Goal: Information Seeking & Learning: Check status

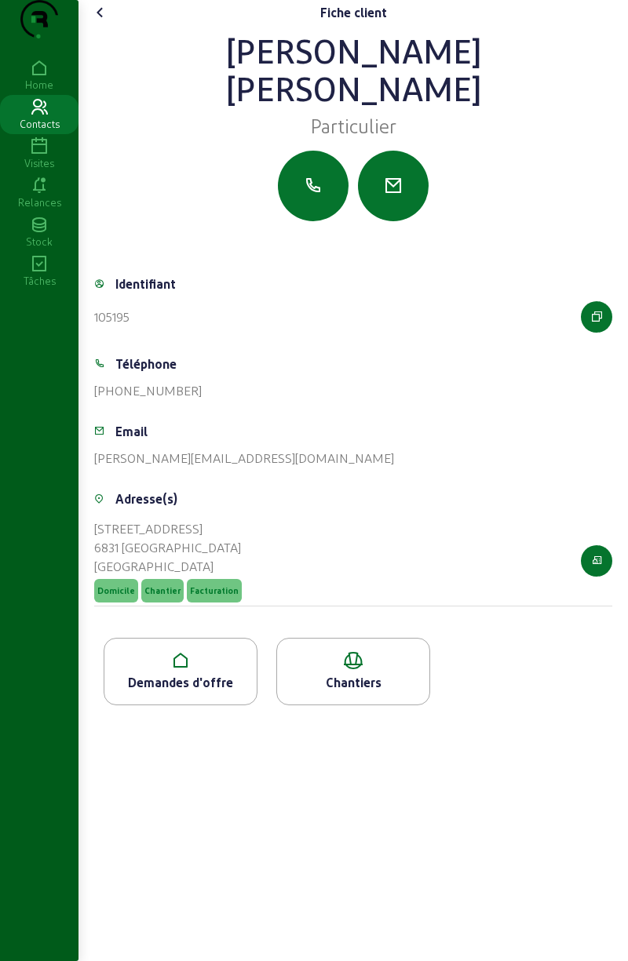
click at [182, 692] on div "Demandes d'offre" at bounding box center [180, 682] width 152 height 19
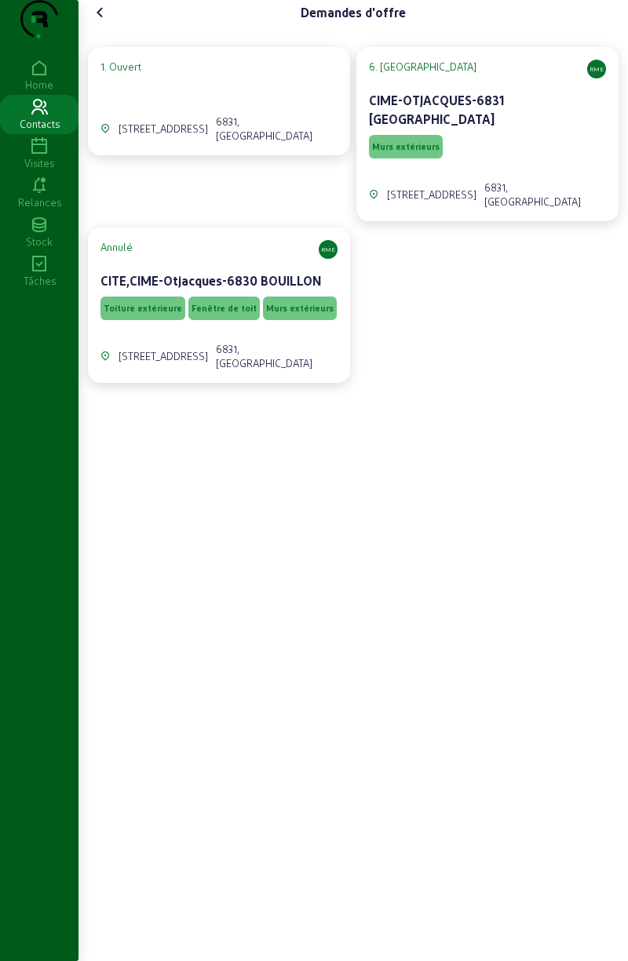
click at [418, 152] on span "Murs extérieurs" at bounding box center [405, 146] width 67 height 11
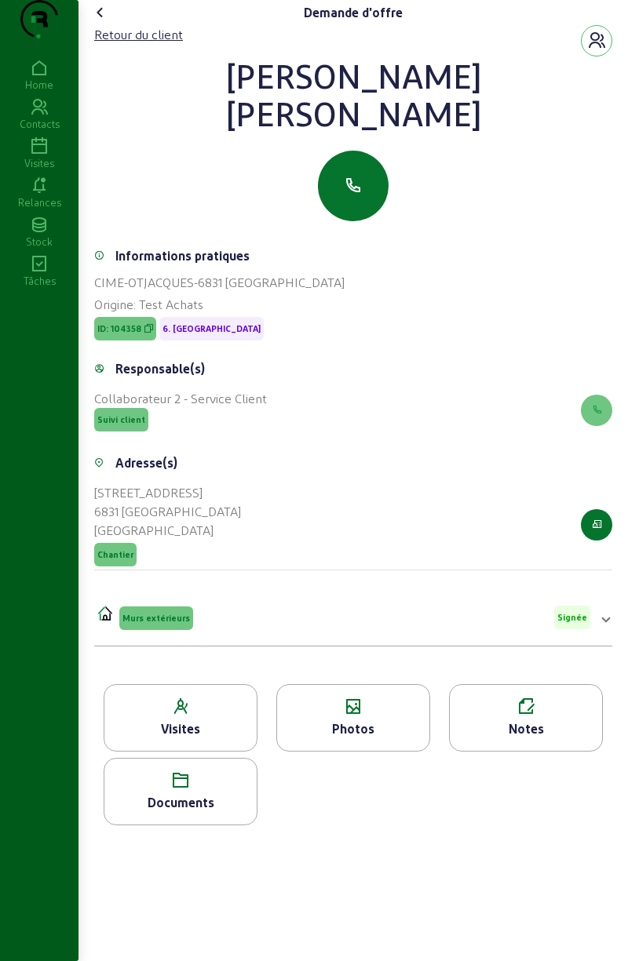
click at [191, 812] on div "Documents" at bounding box center [180, 802] width 152 height 19
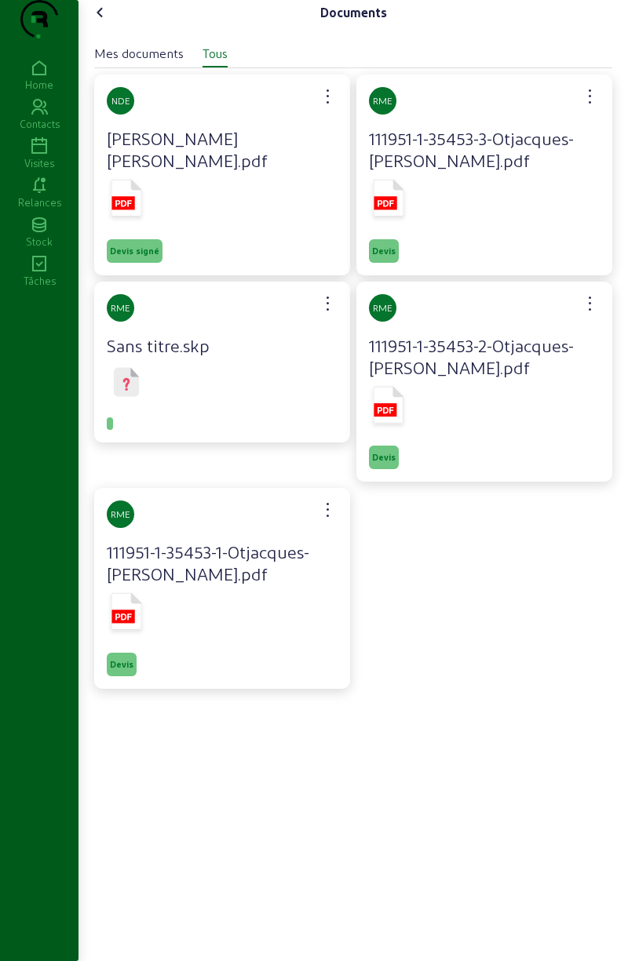
click at [138, 257] on span "Devis signé" at bounding box center [134, 251] width 49 height 11
click at [119, 204] on icon at bounding box center [126, 198] width 31 height 37
click at [142, 217] on icon at bounding box center [126, 198] width 31 height 37
click at [43, 156] on icon at bounding box center [39, 146] width 78 height 19
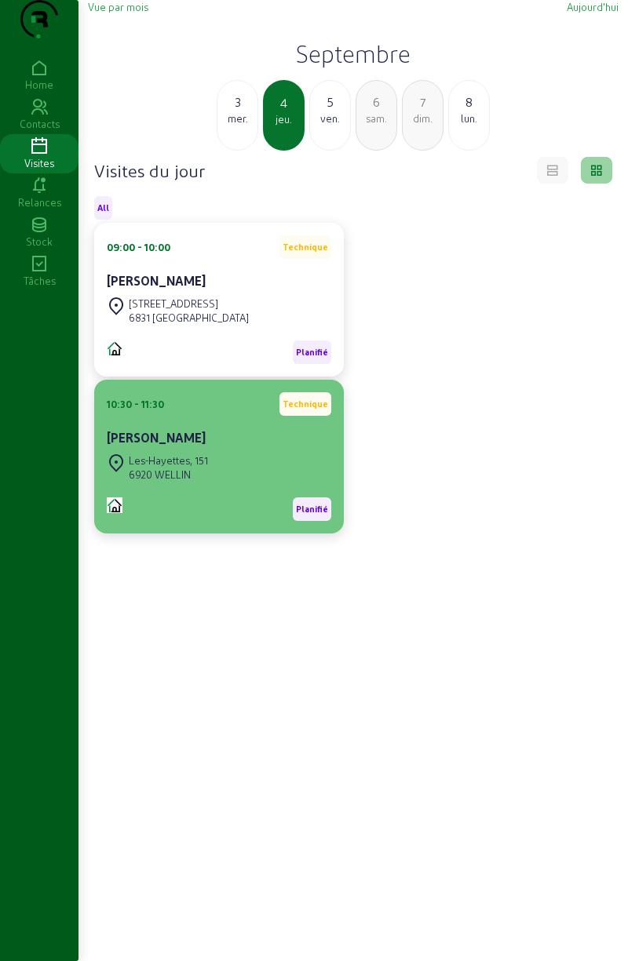
click at [176, 468] on div "Les-Hayettes, 151" at bounding box center [168, 460] width 79 height 14
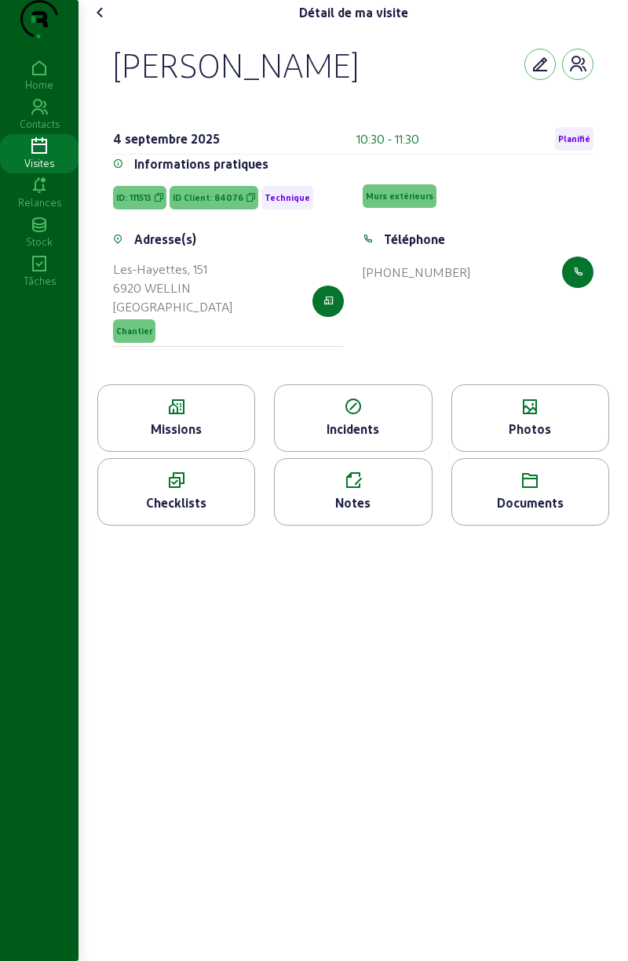
click at [42, 170] on div "Visites" at bounding box center [39, 163] width 78 height 14
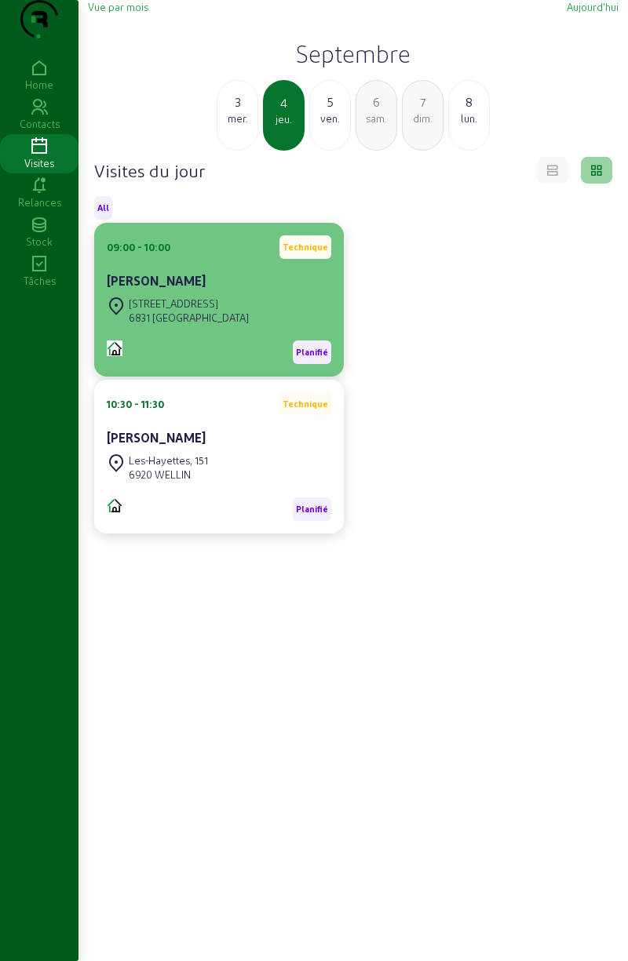
click at [202, 325] on div "6831 [GEOGRAPHIC_DATA]" at bounding box center [189, 318] width 120 height 14
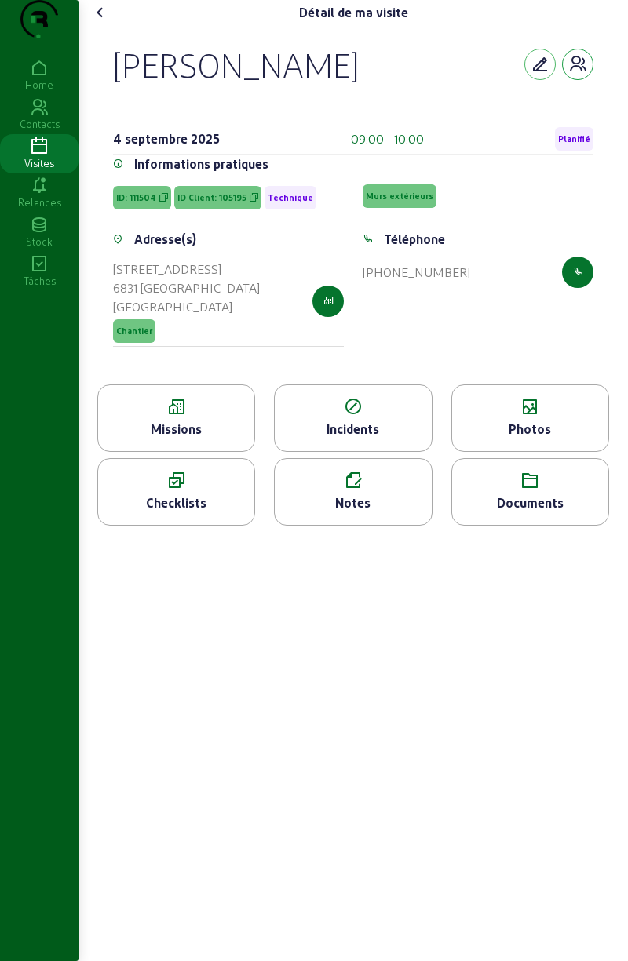
click at [580, 74] on icon "button" at bounding box center [577, 64] width 19 height 19
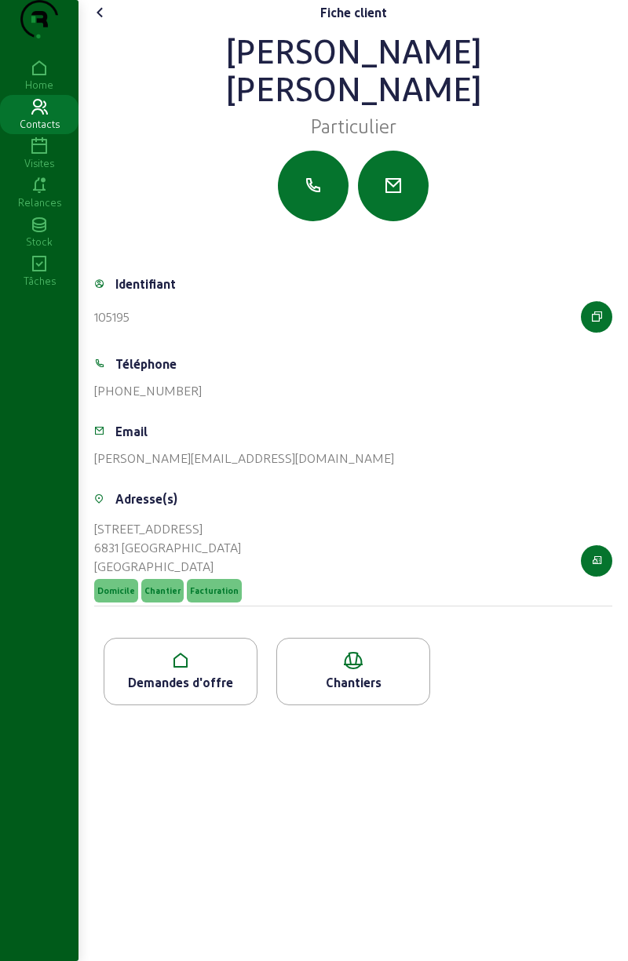
click at [191, 692] on div "Demandes d'offre" at bounding box center [180, 682] width 152 height 19
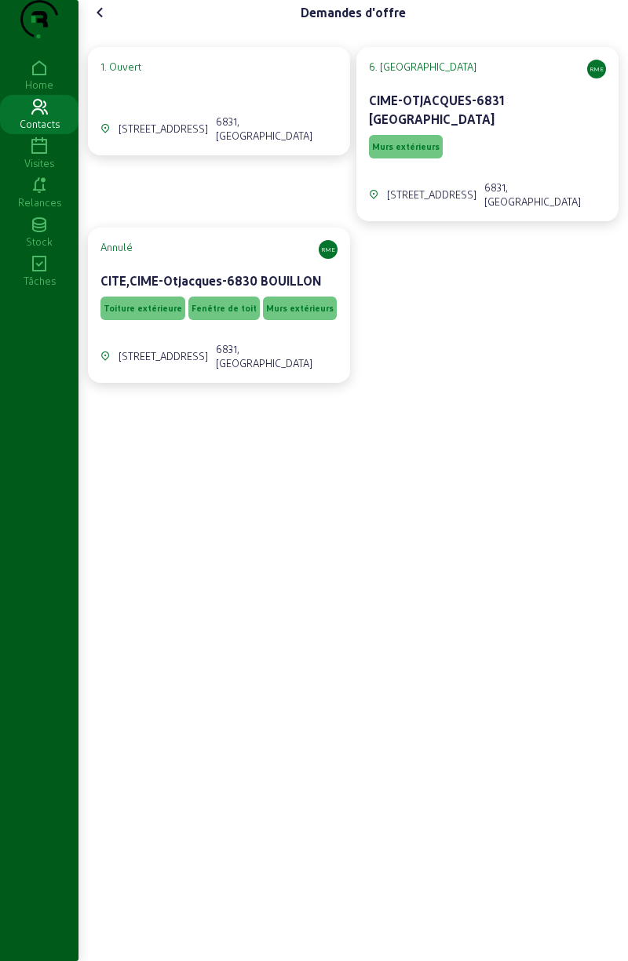
click at [392, 152] on span "Murs extérieurs" at bounding box center [405, 146] width 67 height 11
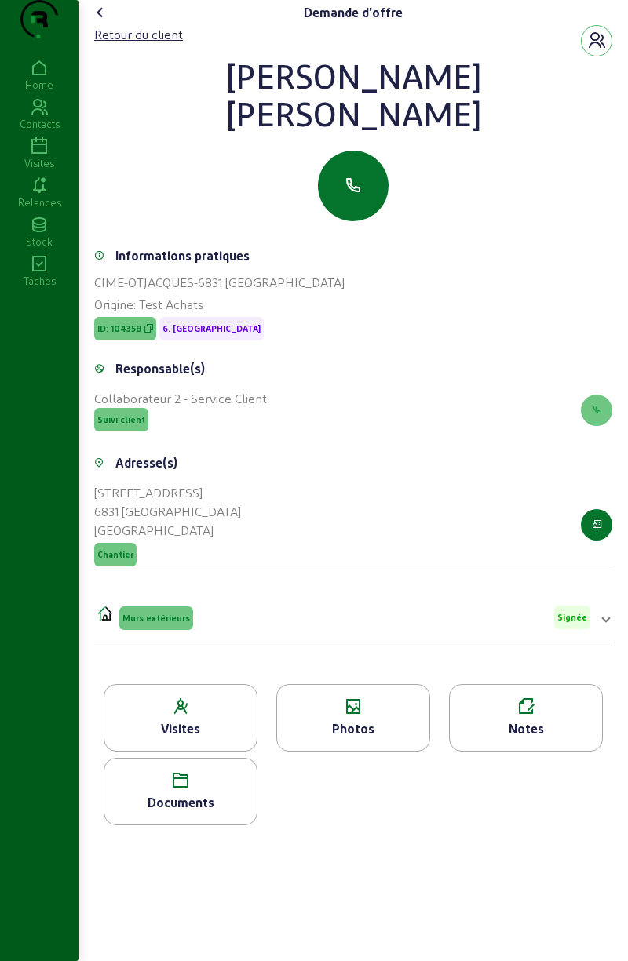
click at [206, 812] on div "Documents" at bounding box center [180, 802] width 152 height 19
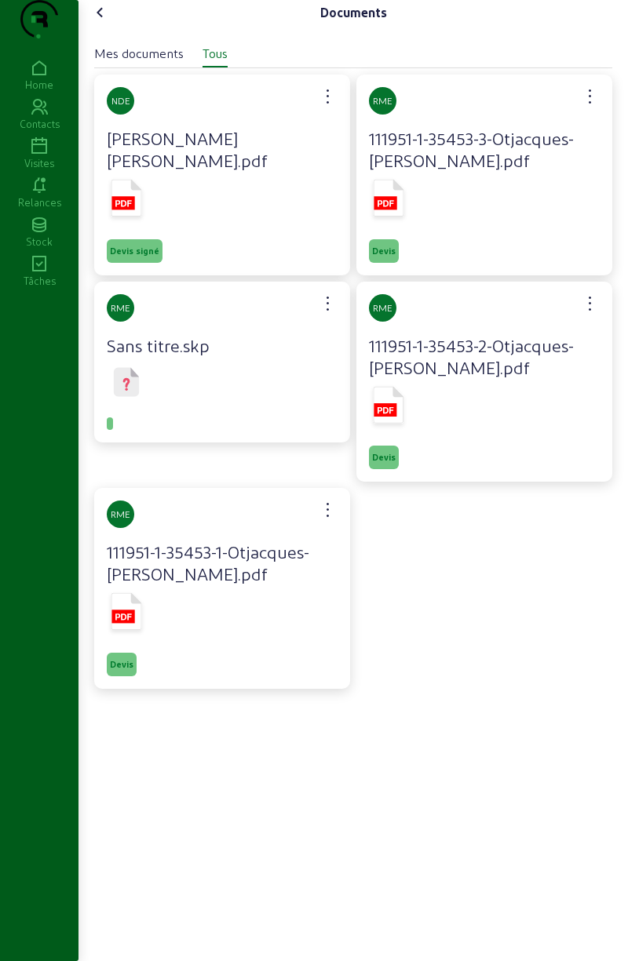
click at [125, 206] on icon at bounding box center [123, 203] width 16 height 6
click at [35, 170] on div "Visites" at bounding box center [39, 163] width 78 height 14
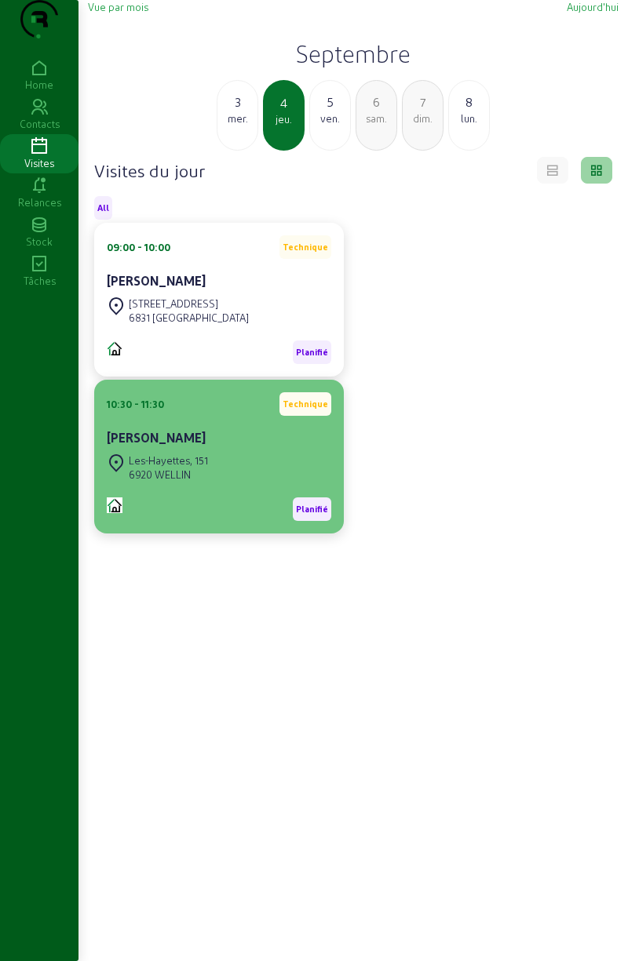
click at [152, 446] on div "10:30 - 11:30 Technique [PERSON_NAME]" at bounding box center [219, 421] width 224 height 58
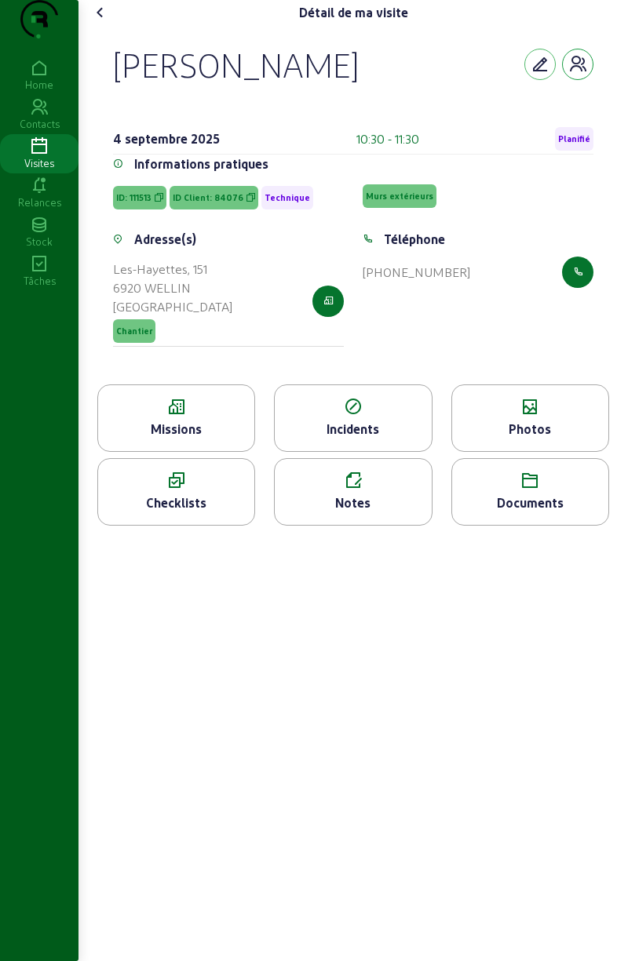
click at [573, 80] on button "button" at bounding box center [577, 64] width 31 height 31
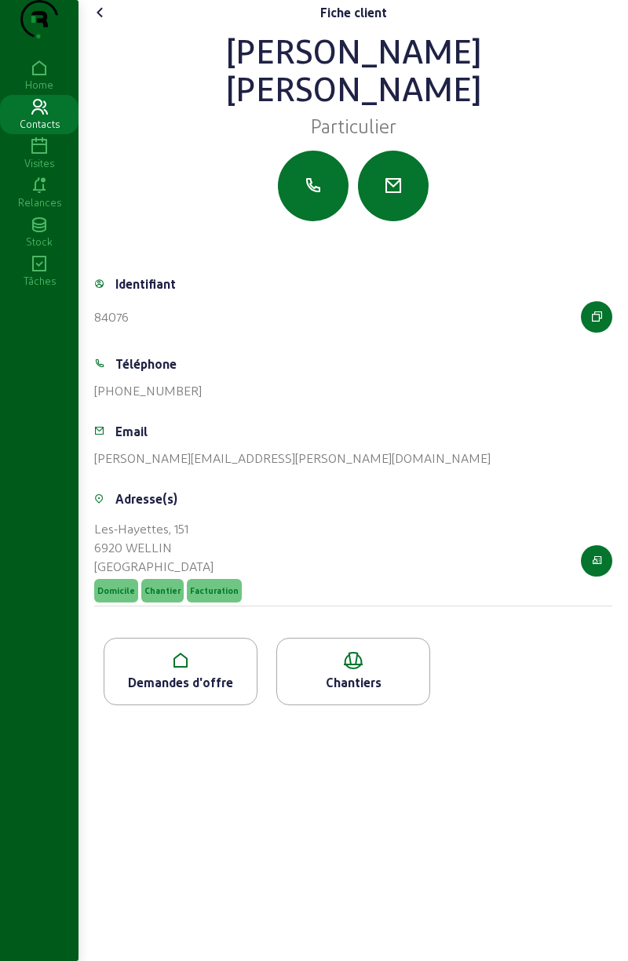
click at [180, 702] on div "Demandes d'offre" at bounding box center [181, 671] width 154 height 67
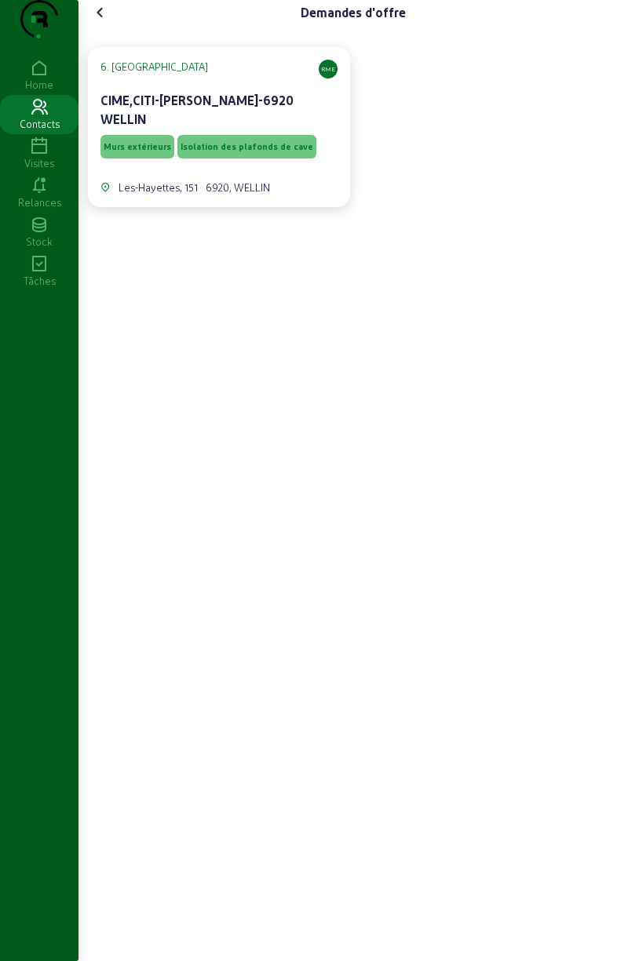
click at [148, 151] on span "Murs extérieurs" at bounding box center [137, 147] width 74 height 24
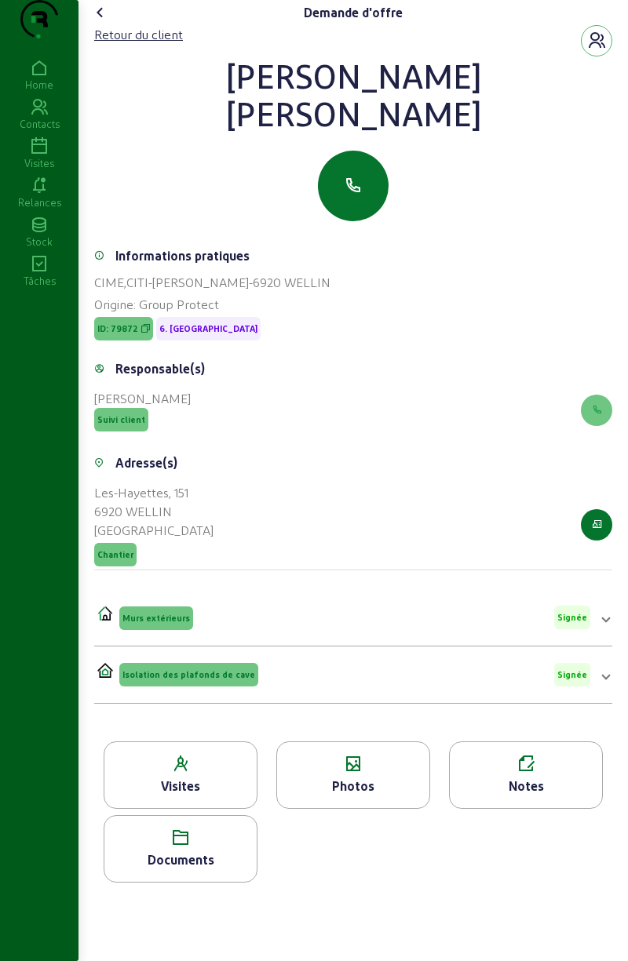
click at [192, 869] on div "Documents" at bounding box center [180, 859] width 152 height 19
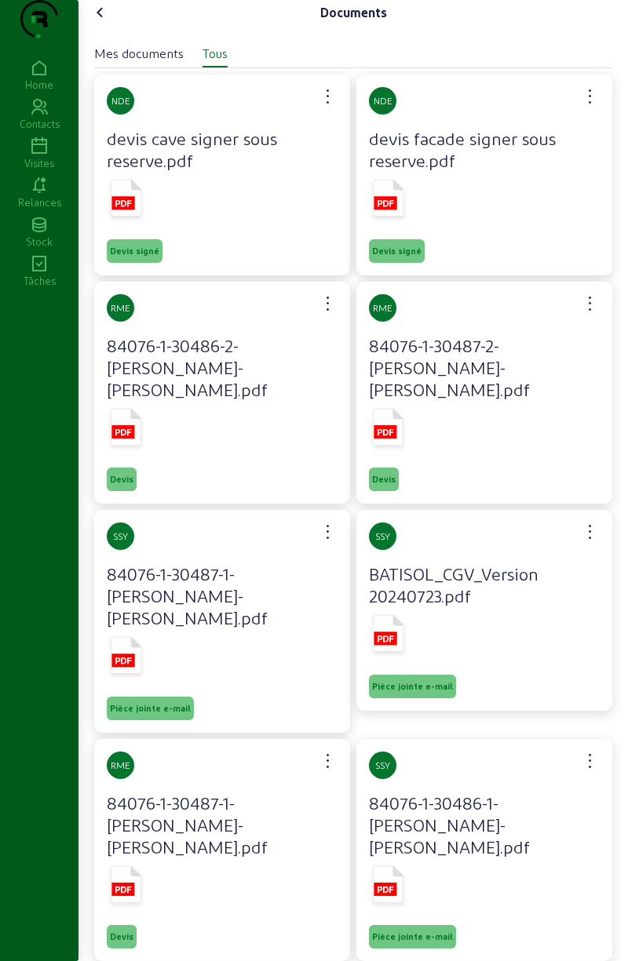
click at [389, 209] on rect at bounding box center [384, 202] width 23 height 13
click at [131, 445] on icon at bounding box center [126, 426] width 31 height 37
click at [390, 206] on icon at bounding box center [385, 203] width 16 height 6
click at [97, 22] on icon at bounding box center [100, 12] width 19 height 19
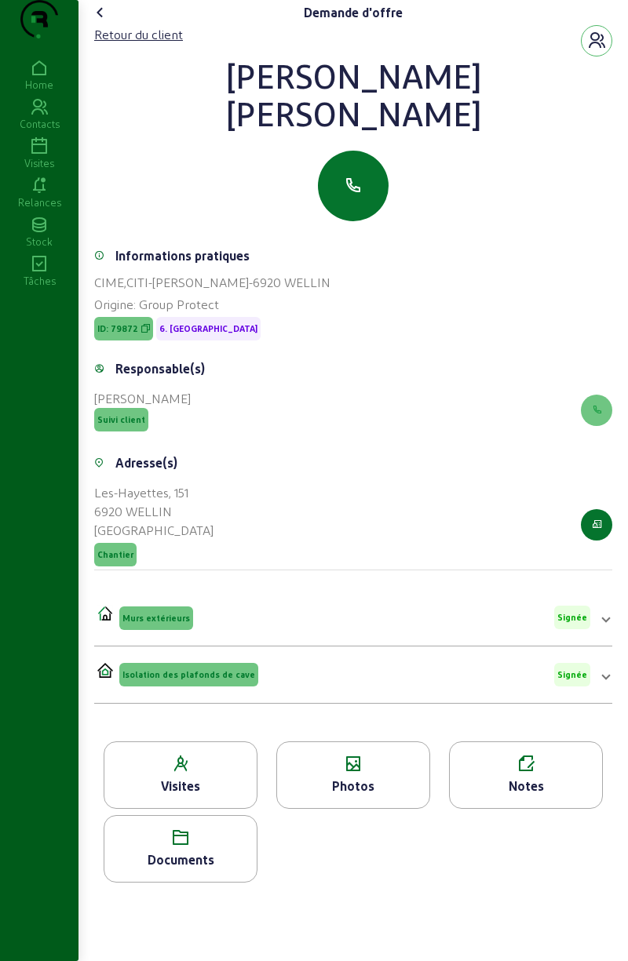
click at [366, 773] on icon at bounding box center [353, 764] width 152 height 19
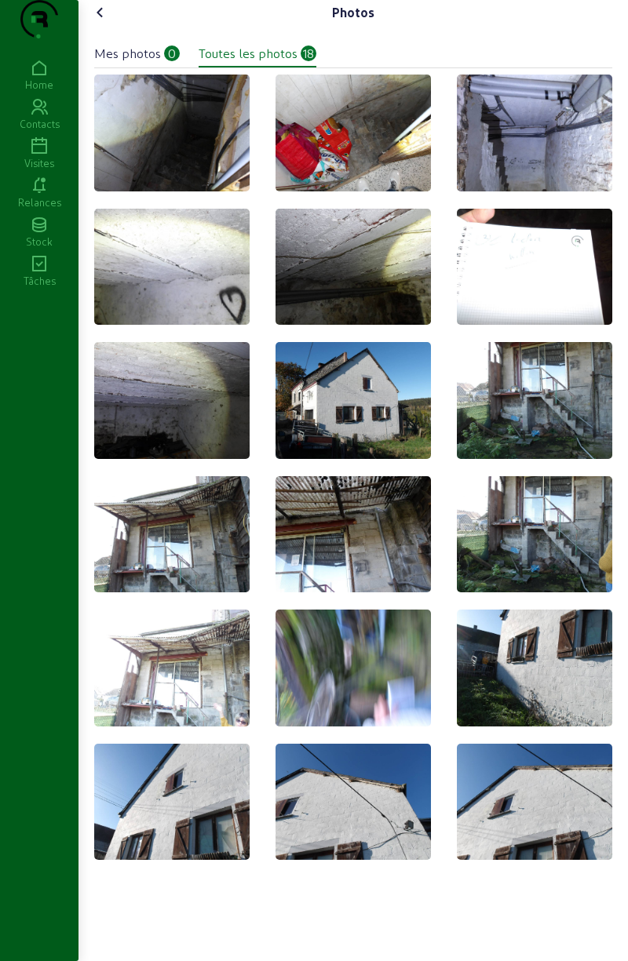
click at [344, 431] on img at bounding box center [352, 400] width 155 height 117
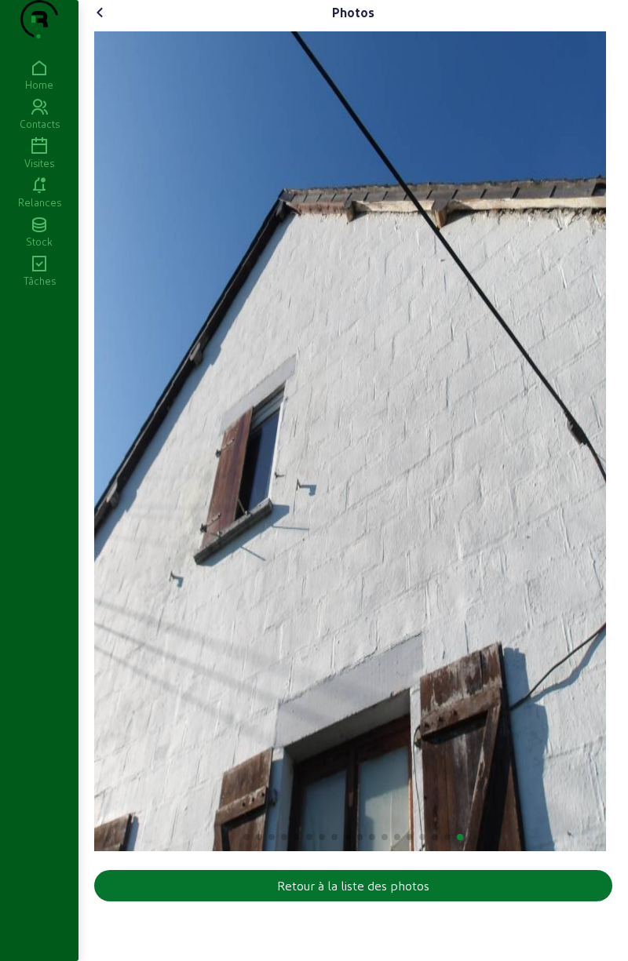
click at [104, 22] on icon at bounding box center [100, 12] width 19 height 19
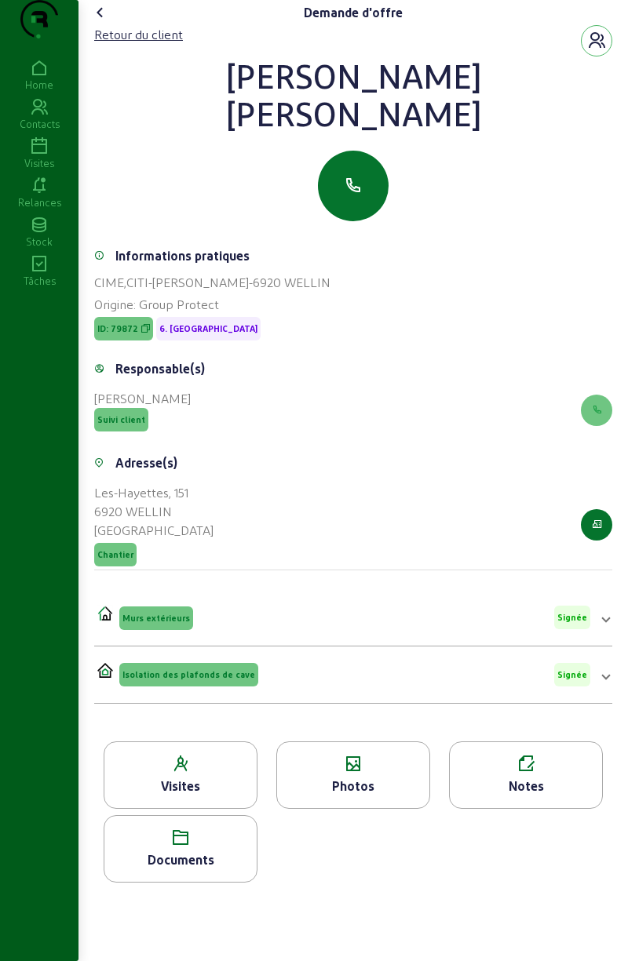
click at [110, 22] on icon at bounding box center [100, 12] width 19 height 19
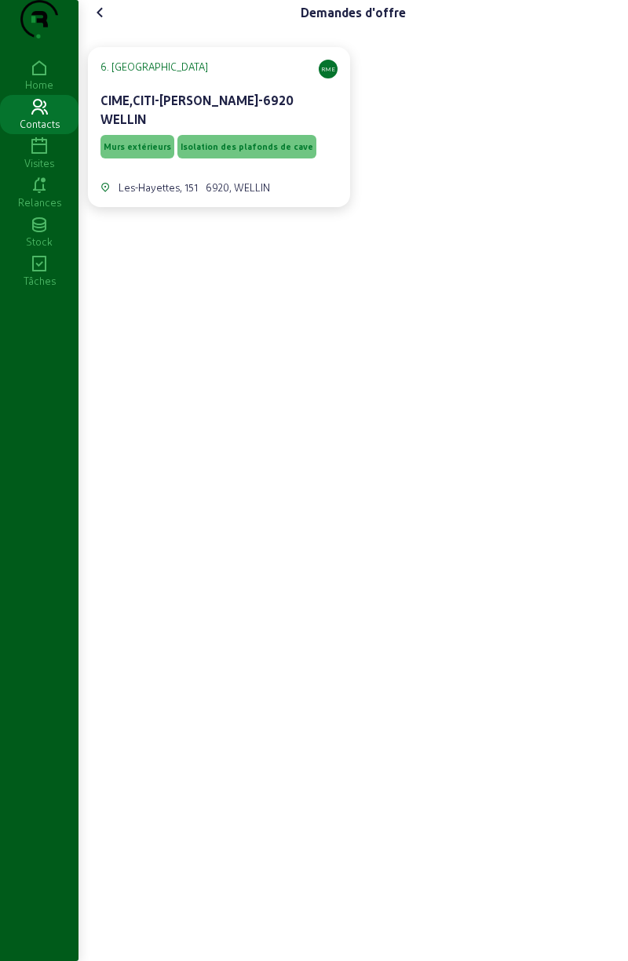
click at [193, 152] on span "Isolation des plafonds de cave" at bounding box center [246, 146] width 133 height 11
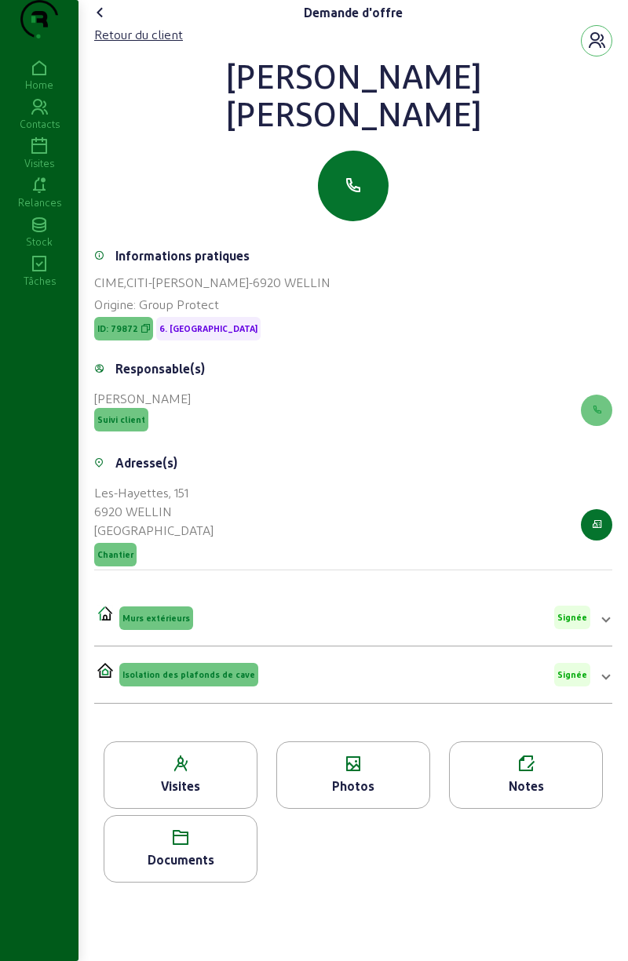
scroll to position [5, 0]
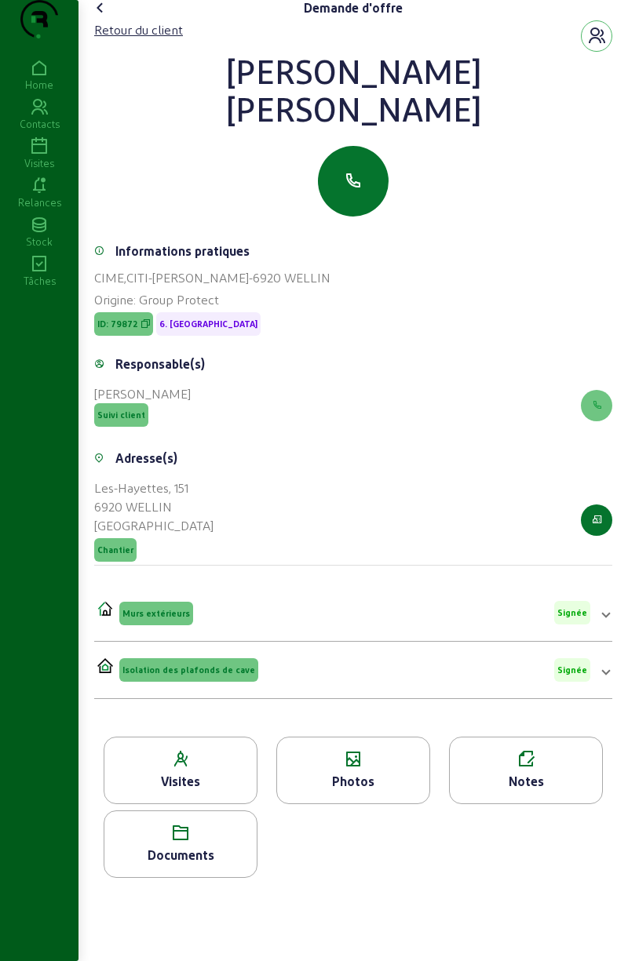
click at [195, 864] on div "Documents" at bounding box center [180, 855] width 152 height 19
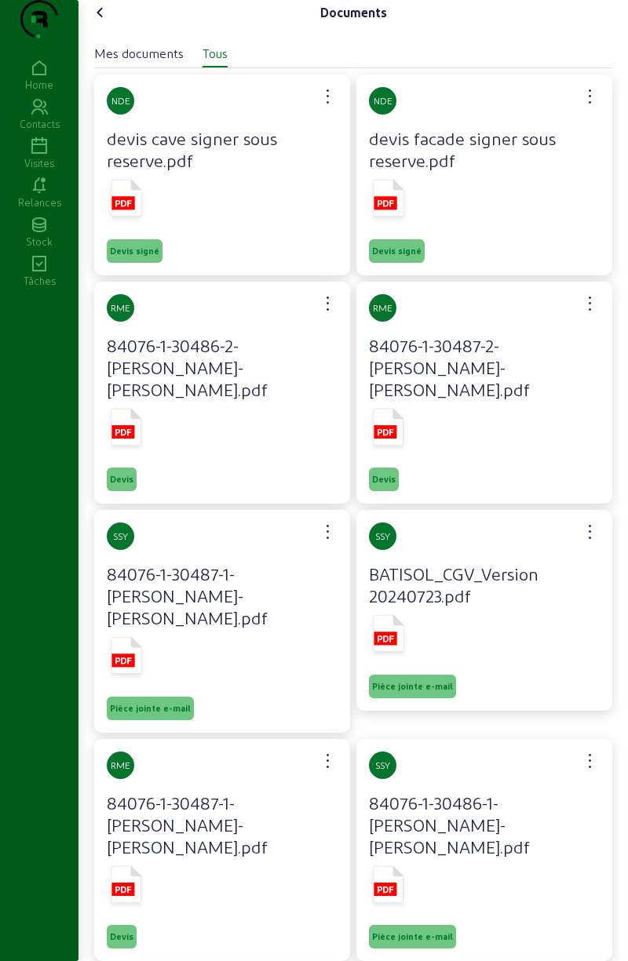
click at [133, 209] on rect at bounding box center [122, 202] width 23 height 13
click at [140, 438] on icon at bounding box center [126, 426] width 31 height 37
